Goal: Complete application form: Complete application form

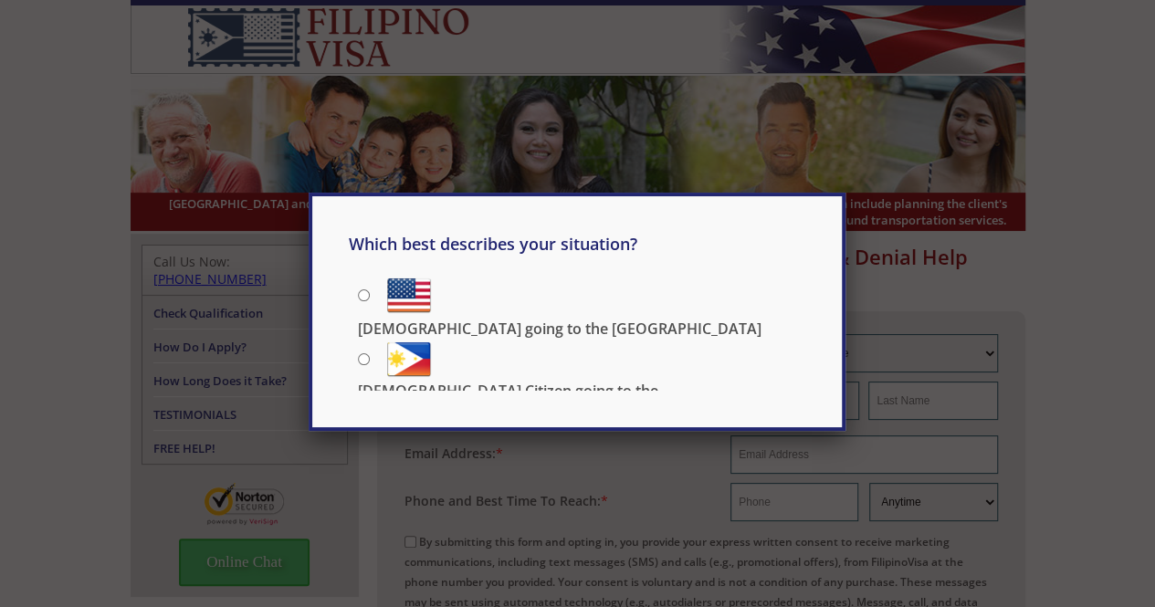
click at [363, 295] on input "Filipino going to the US" at bounding box center [364, 295] width 12 height 12
radio input "true"
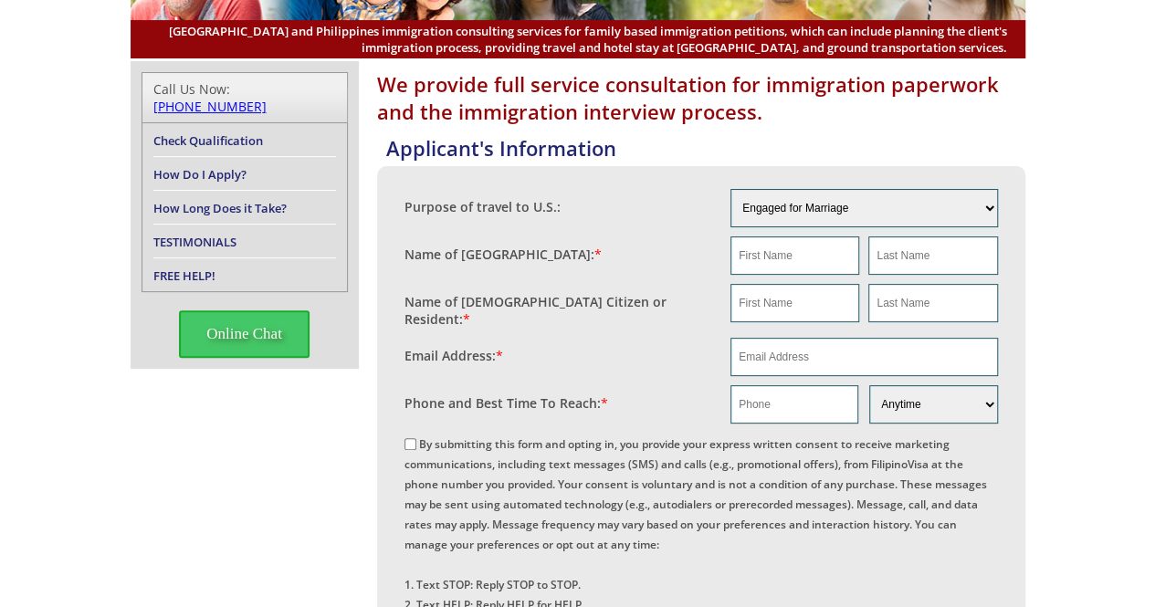
scroll to position [174, 0]
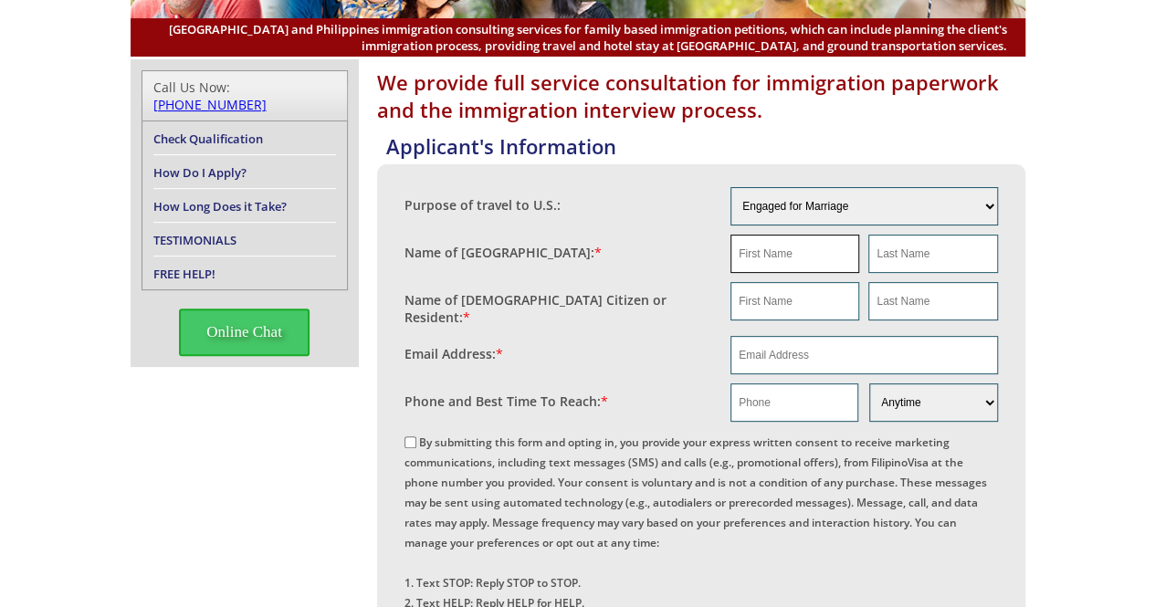
click at [789, 255] on input "text" at bounding box center [794, 254] width 129 height 38
type input "[PERSON_NAME]"
click at [946, 256] on input "text" at bounding box center [932, 254] width 129 height 38
type input "Sundo"
click at [818, 336] on input "email" at bounding box center [863, 355] width 267 height 38
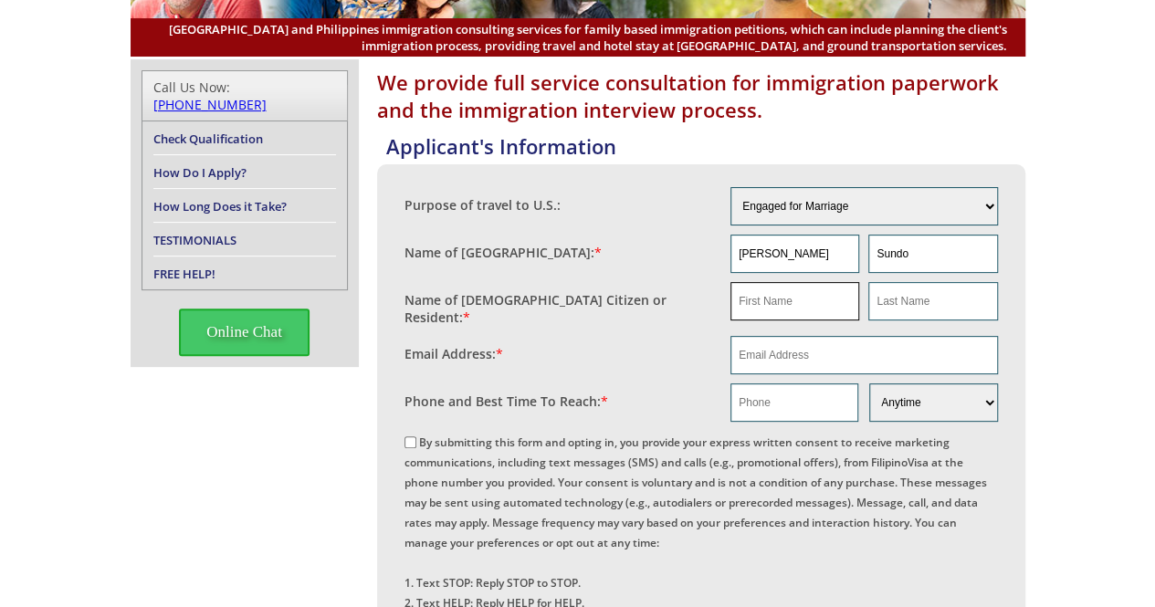
click at [812, 296] on input "text" at bounding box center [794, 301] width 129 height 38
click at [147, 606] on div "We provide full service consultation for immigration paperwork and the immigrat…" at bounding box center [578, 615] width 895 height 1113
click at [826, 303] on input "A" at bounding box center [794, 301] width 129 height 38
type input "[PERSON_NAME]"
click at [946, 300] on input "text" at bounding box center [932, 301] width 129 height 38
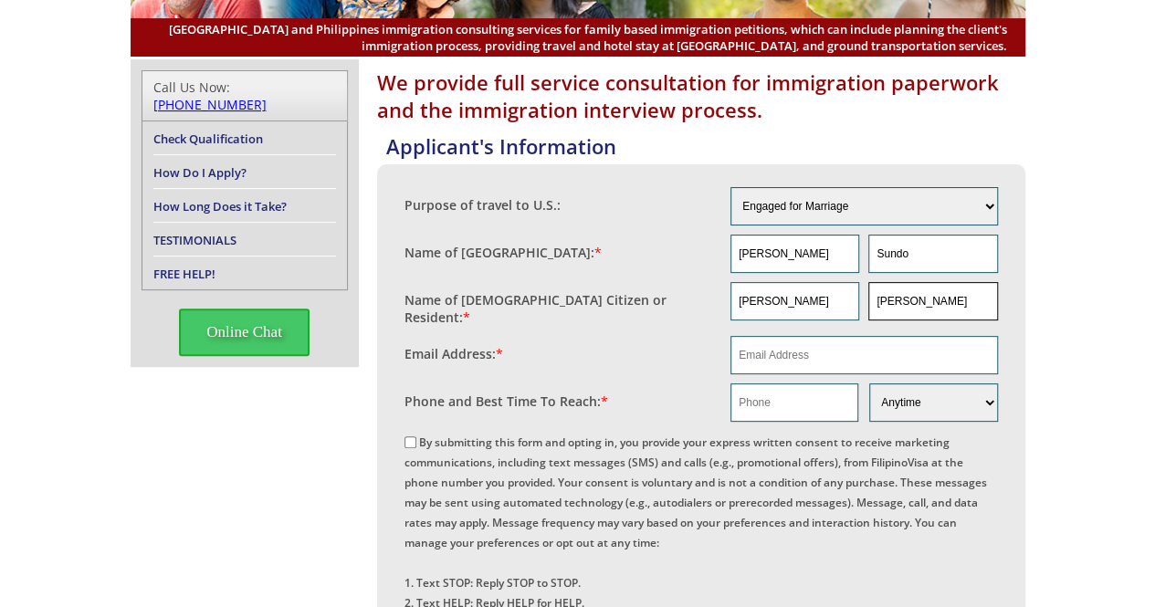
type input "[PERSON_NAME]"
click at [854, 348] on input "email" at bounding box center [863, 355] width 267 height 38
type input "[EMAIL_ADDRESS][DOMAIN_NAME]"
type input "9728187437"
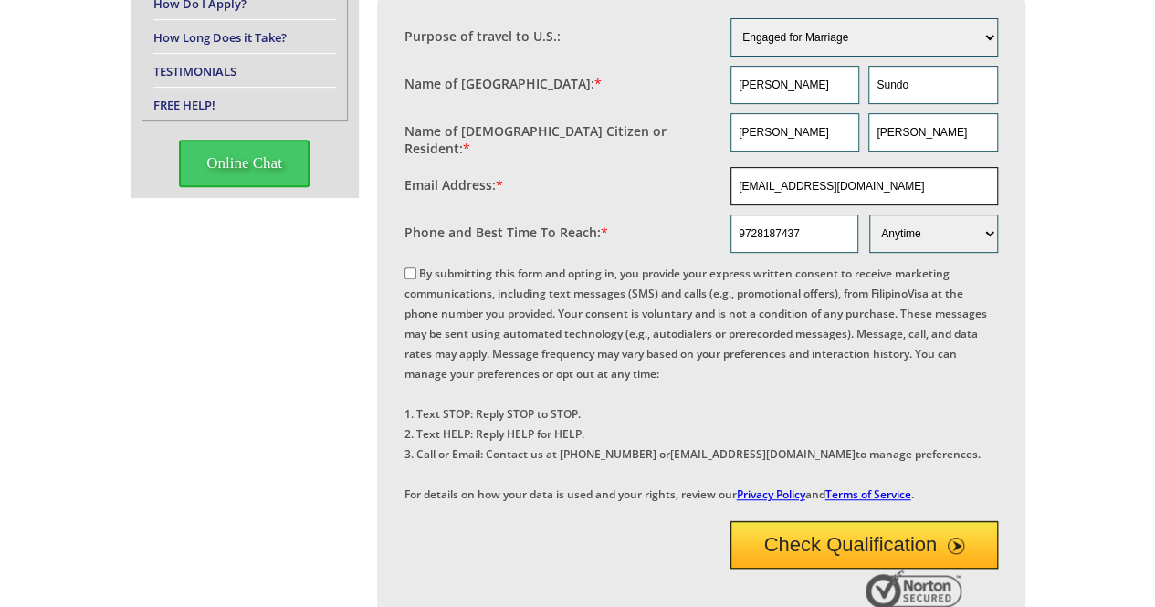
scroll to position [343, 0]
click at [409, 267] on input "By submitting this form and opting in, you provide your express written consent…" at bounding box center [410, 273] width 12 height 12
checkbox input "true"
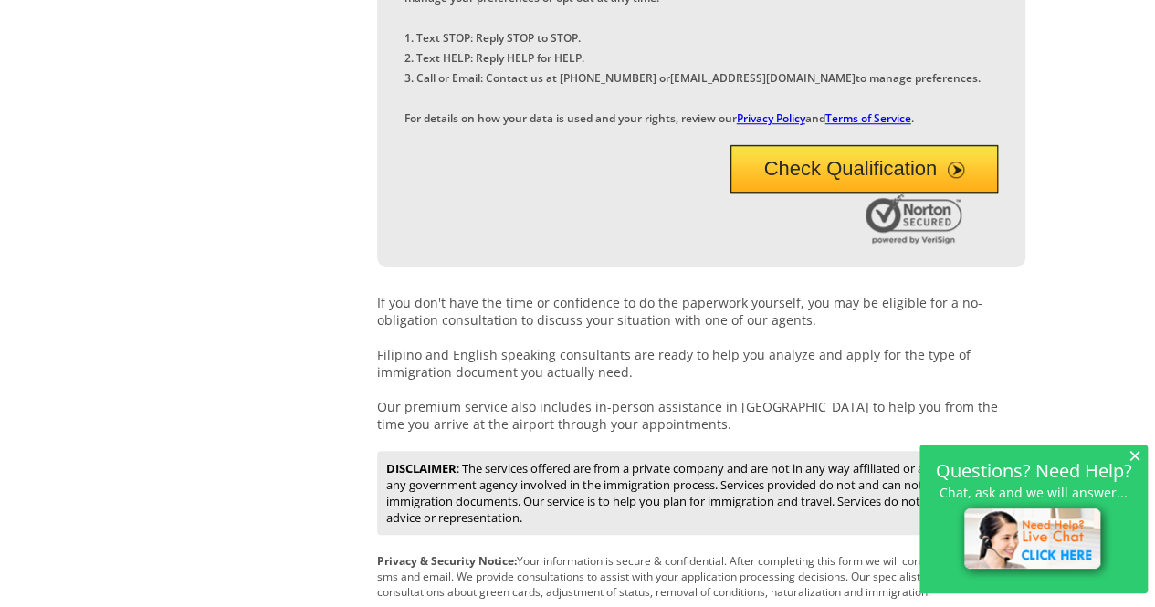
scroll to position [718, 0]
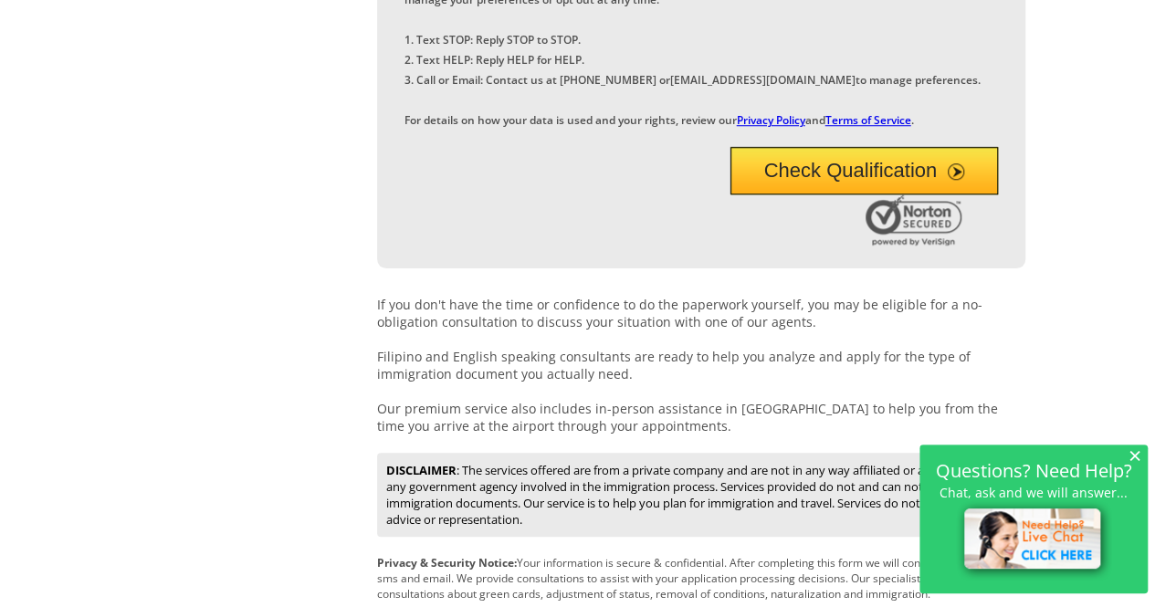
click at [962, 180] on span "submit" at bounding box center [956, 171] width 16 height 16
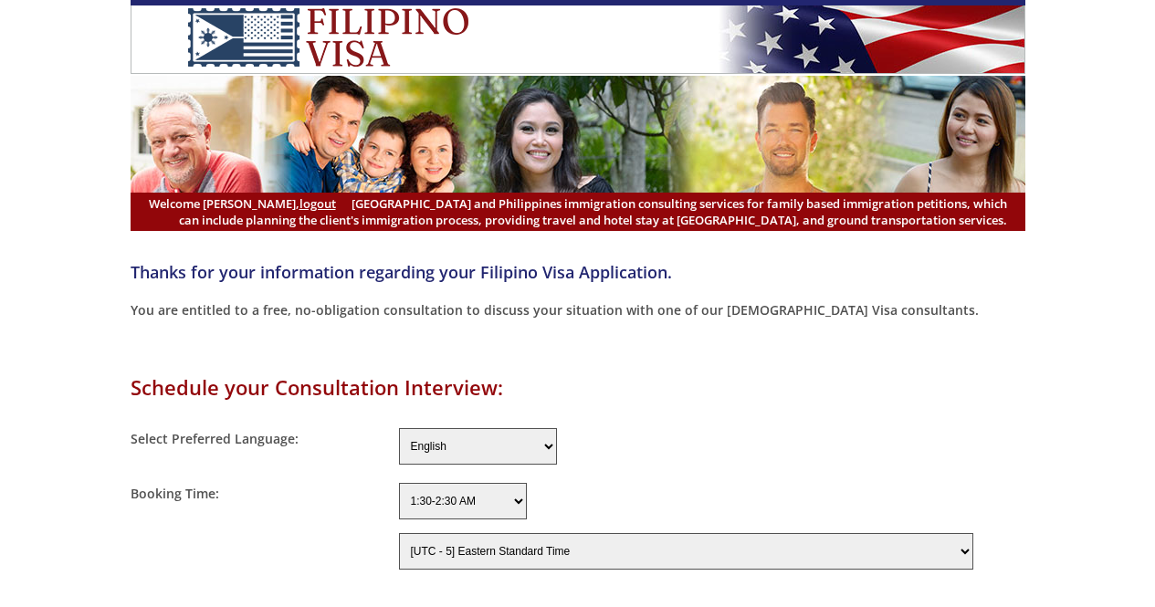
select select "300"
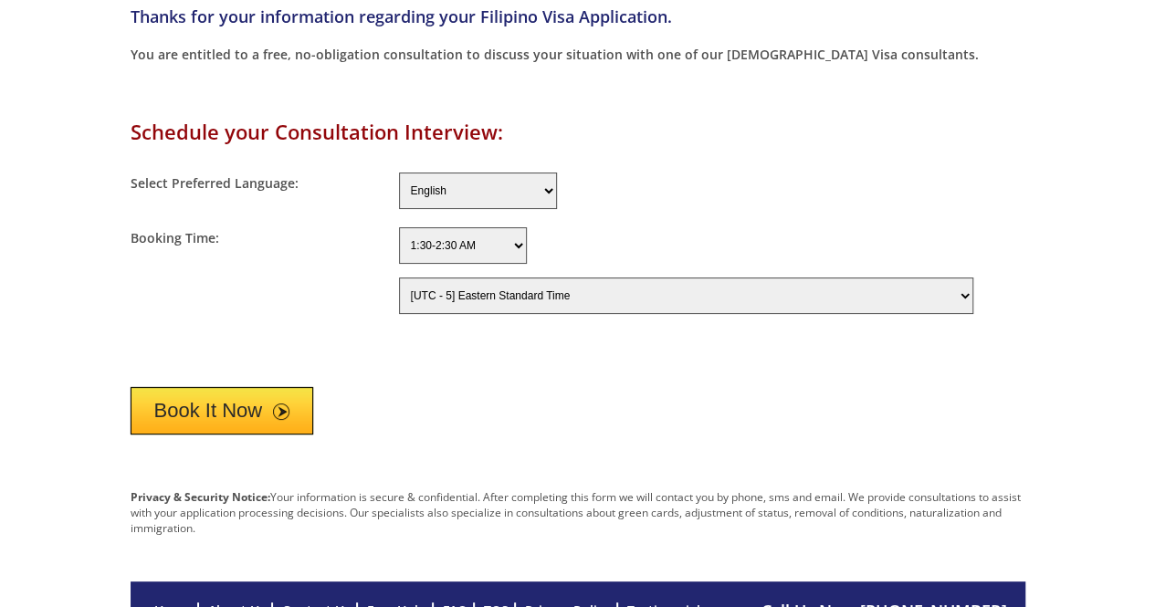
scroll to position [263, 0]
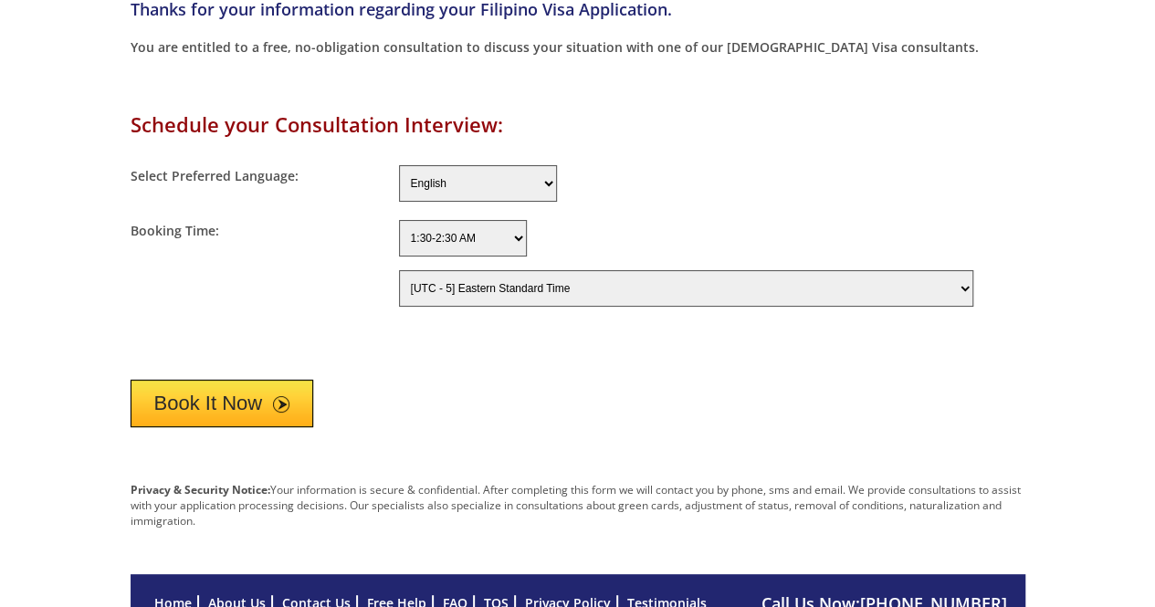
click at [507, 243] on select "1:30-2:30 AM 2:30-3:30 AM 3:30-4:30 AM 4:30-5:30 AM 5:30-6:30 AM 6:30-7:30 AM 7…" at bounding box center [463, 238] width 128 height 37
select select "8:30-9:30 AM"
click at [399, 220] on select "1:30-2:30 AM 2:30-3:30 AM 3:30-4:30 AM 4:30-5:30 AM 5:30-6:30 AM 6:30-7:30 AM 7…" at bounding box center [463, 238] width 128 height 37
click at [437, 288] on select "[UTC - 12] Baker Island Time [UTC - 11] Niue Time, Samoa Standard Time [UTC - 1…" at bounding box center [686, 288] width 574 height 37
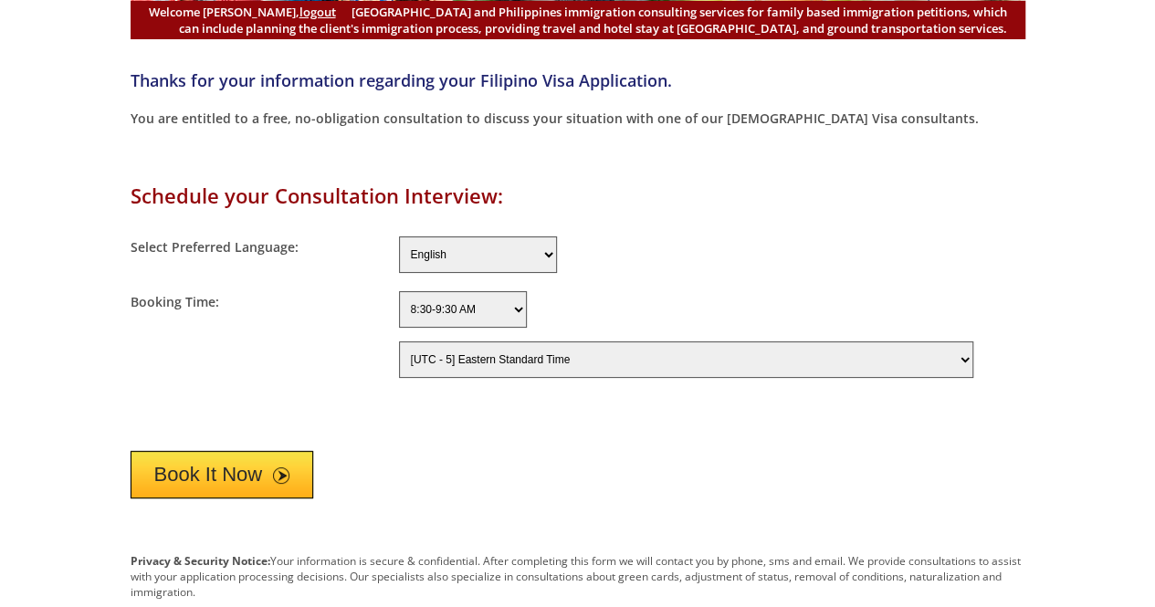
scroll to position [191, 0]
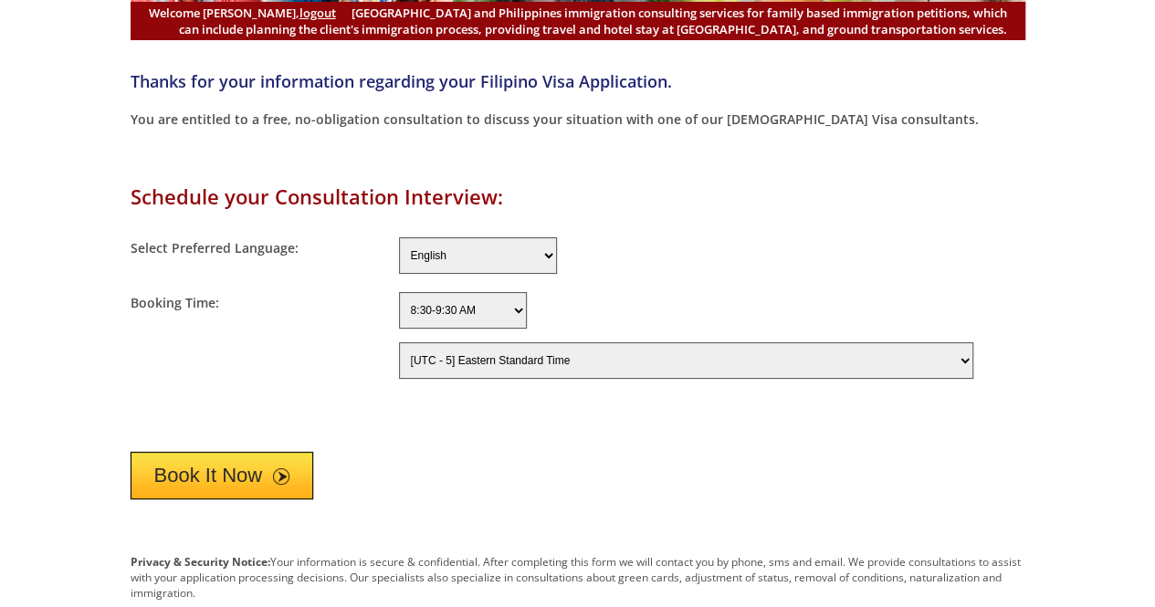
click at [505, 345] on select "[UTC - 12] Baker Island Time [UTC - 11] Niue Time, Samoa Standard Time [UTC - 1…" at bounding box center [686, 360] width 574 height 37
click at [399, 342] on select "[UTC - 12] Baker Island Time [UTC - 11] Niue Time, Samoa Standard Time [UTC - 1…" at bounding box center [686, 360] width 574 height 37
